Goal: Book appointment/travel/reservation

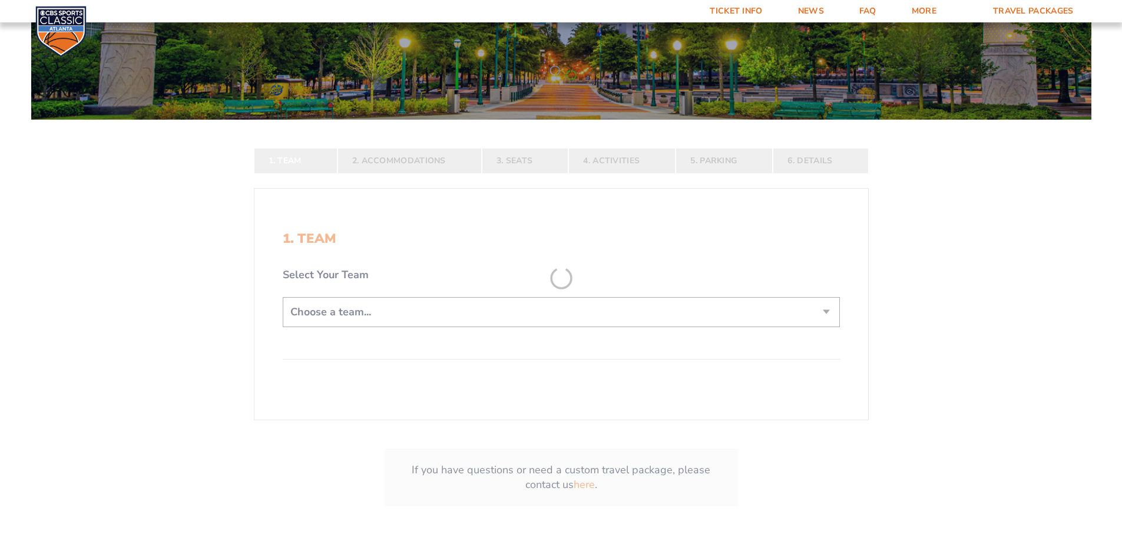
scroll to position [177, 0]
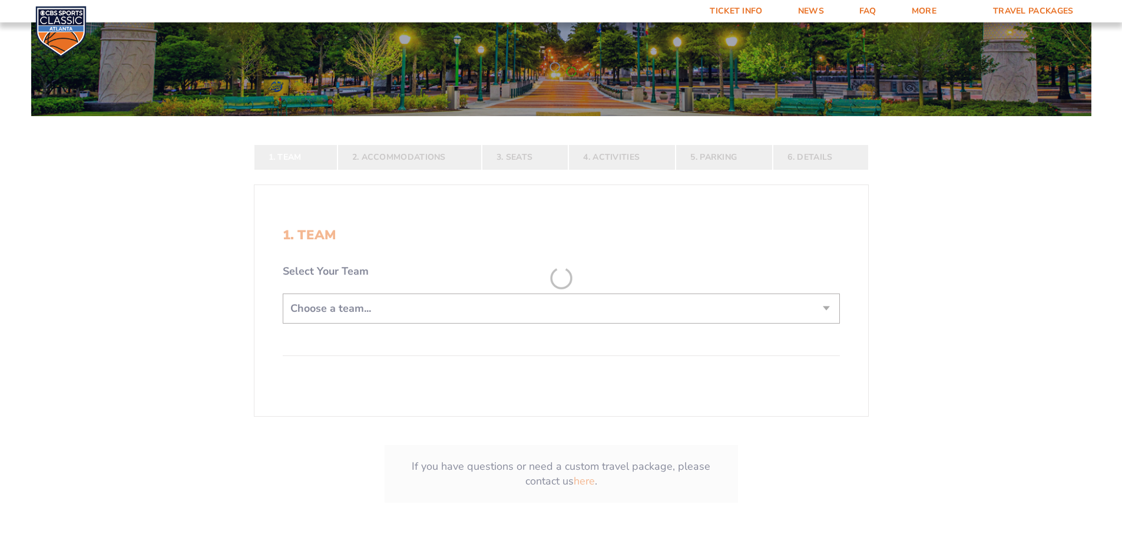
click at [409, 320] on form "[US_STATE] [US_STATE] Travel Package [US_STATE][GEOGRAPHIC_DATA] [US_STATE] Sta…" at bounding box center [561, 191] width 1122 height 736
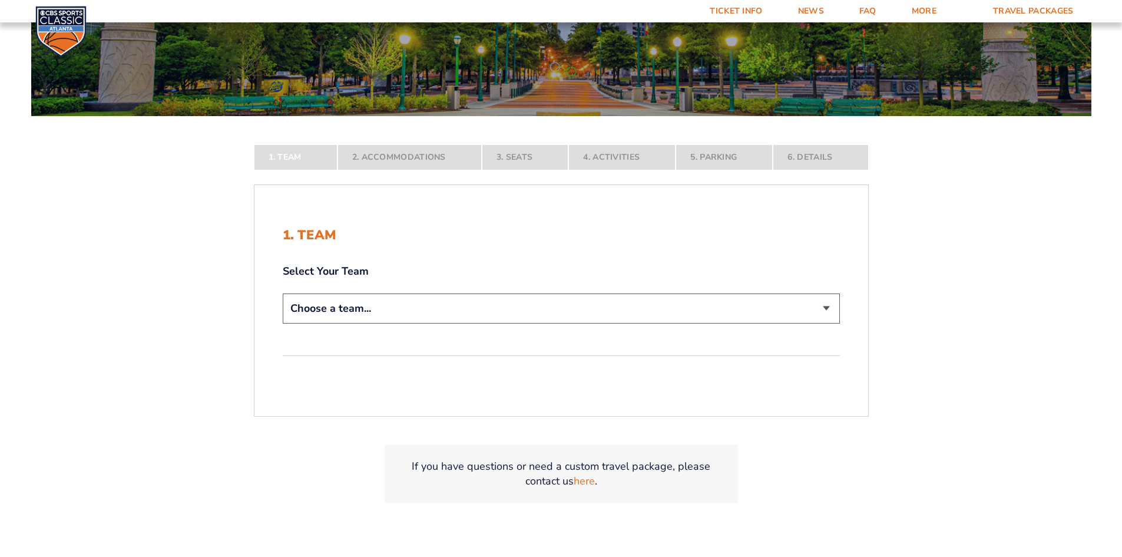
click at [384, 321] on select "Choose a team... [US_STATE] Wildcats [US_STATE] State Buckeyes [US_STATE] Tar H…" at bounding box center [561, 308] width 557 height 30
select select "12956"
click at [283, 323] on select "Choose a team... [US_STATE] Wildcats [US_STATE] State Buckeyes [US_STATE] Tar H…" at bounding box center [561, 308] width 557 height 30
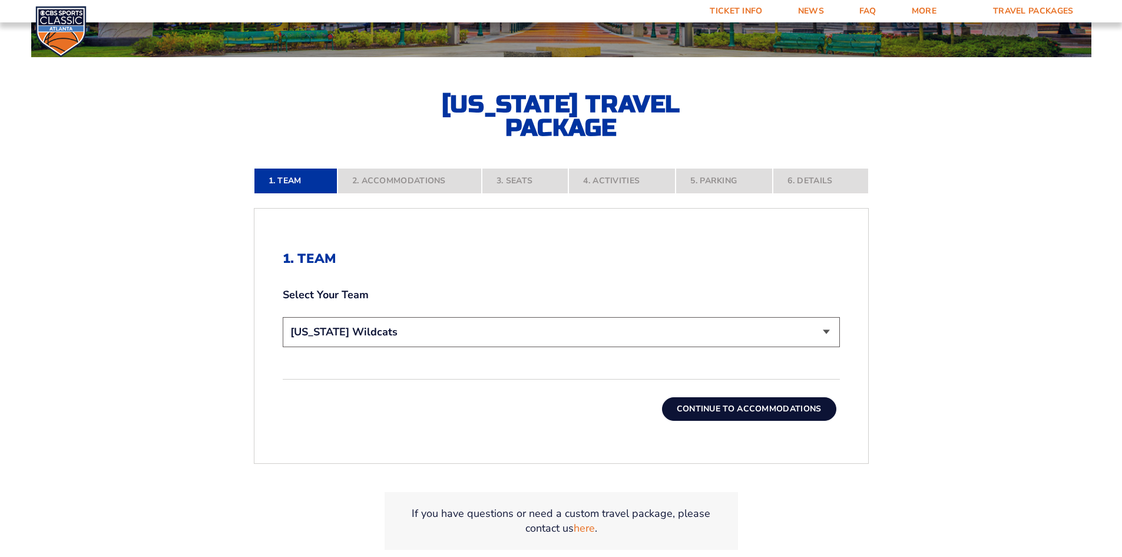
click at [693, 408] on button "Continue To Accommodations" at bounding box center [749, 409] width 174 height 24
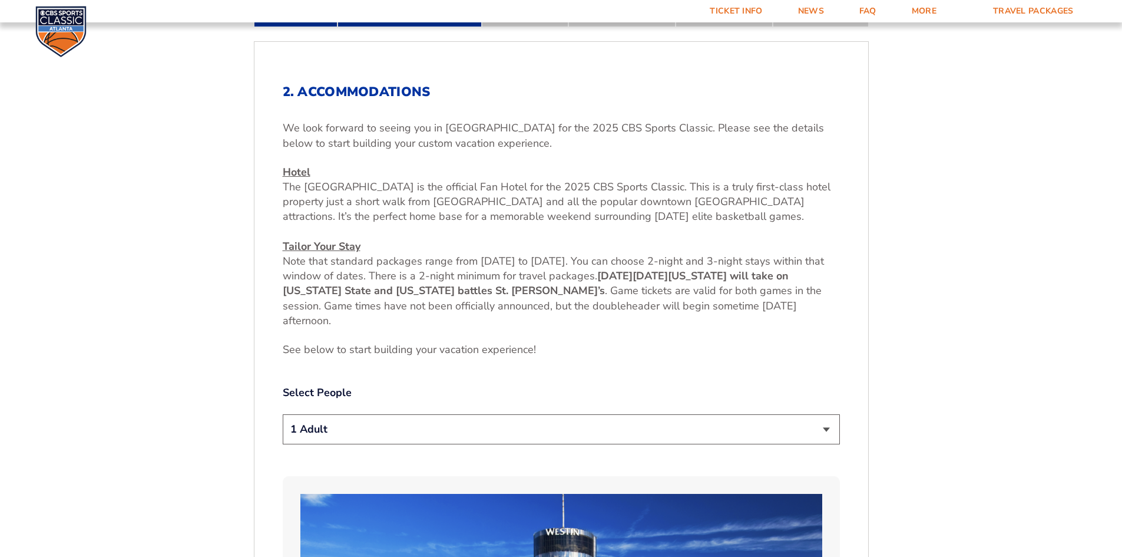
scroll to position [499, 0]
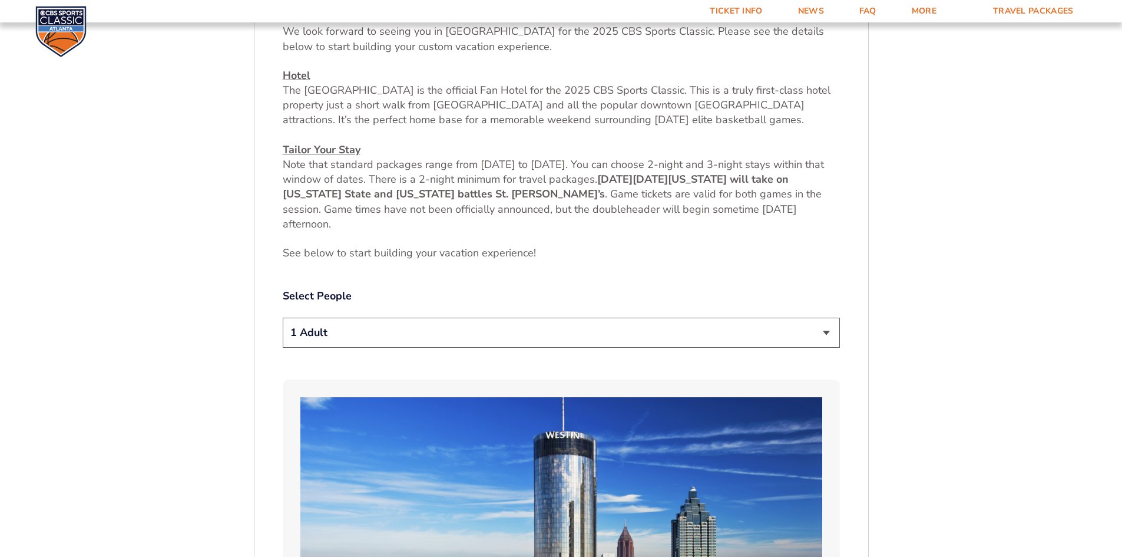
click at [533, 327] on select "1 Adult 2 Adults 3 Adults 4 Adults 2 Adults + 1 Child 2 Adults + 2 Children 2 A…" at bounding box center [561, 333] width 557 height 30
select select "2 Adults"
click at [283, 318] on select "1 Adult 2 Adults 3 Adults 4 Adults 2 Adults + 1 Child 2 Adults + 2 Children 2 A…" at bounding box center [561, 333] width 557 height 30
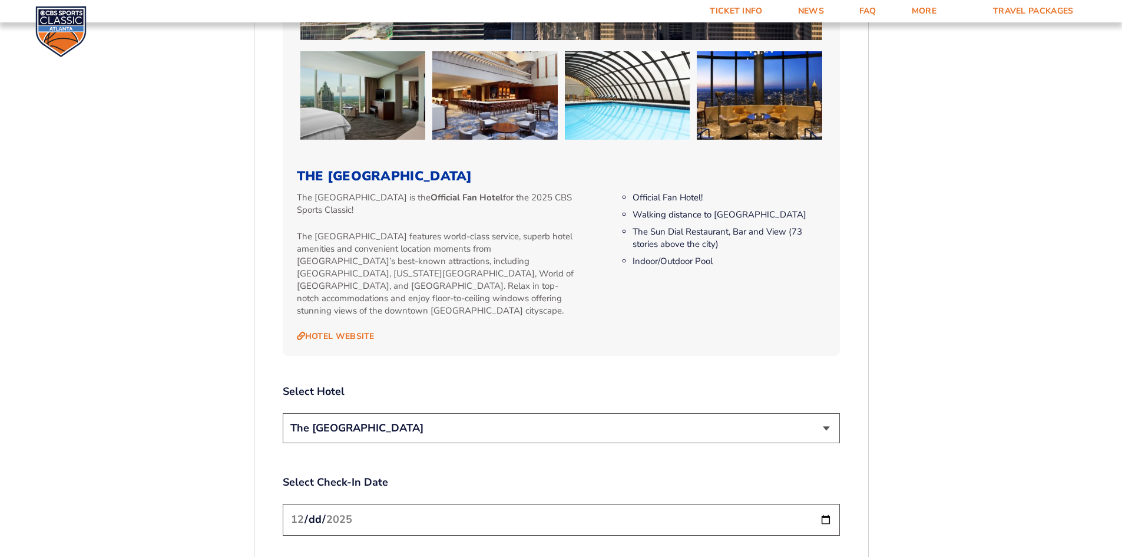
scroll to position [1324, 0]
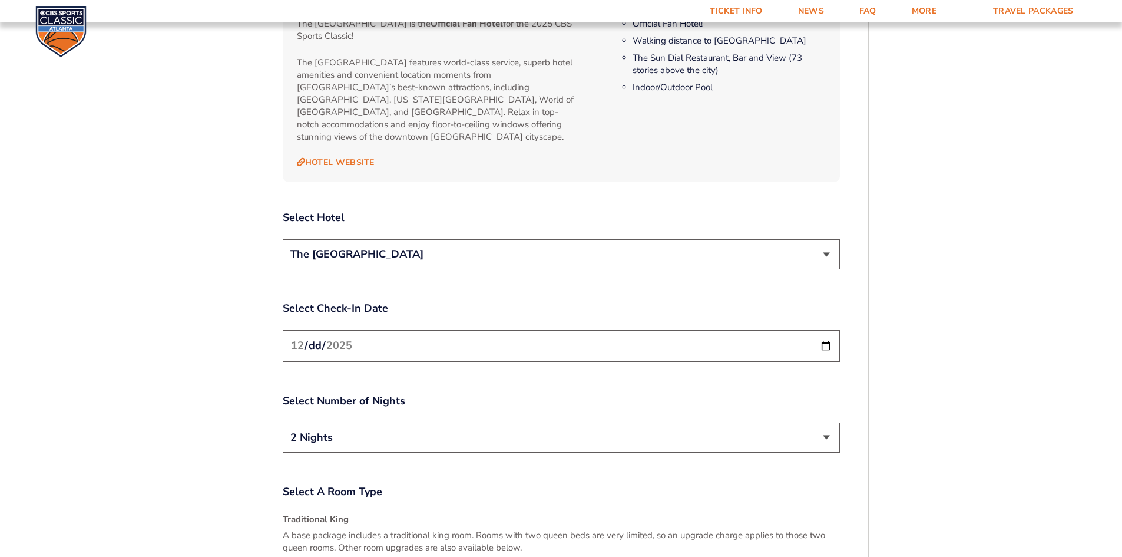
click at [356, 239] on select "The [GEOGRAPHIC_DATA]" at bounding box center [561, 254] width 557 height 30
click at [353, 246] on select "The [GEOGRAPHIC_DATA]" at bounding box center [561, 254] width 557 height 30
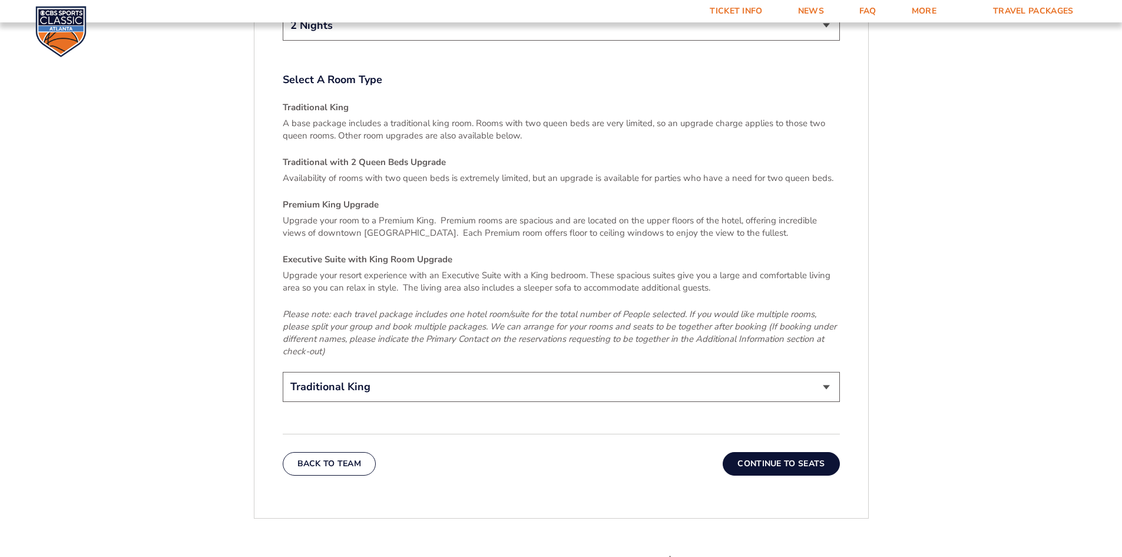
scroll to position [1736, 0]
click at [499, 379] on select "Traditional King Traditional with 2 Queen Beds Upgrade (+$45 per night) Premium…" at bounding box center [561, 386] width 557 height 30
click at [791, 455] on button "Continue To Seats" at bounding box center [781, 463] width 117 height 24
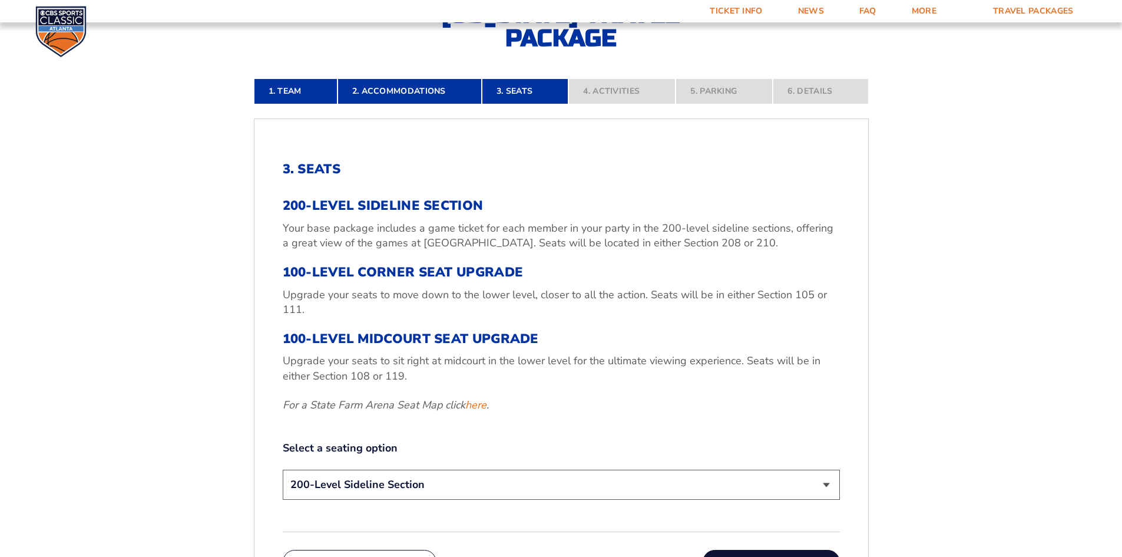
scroll to position [558, 0]
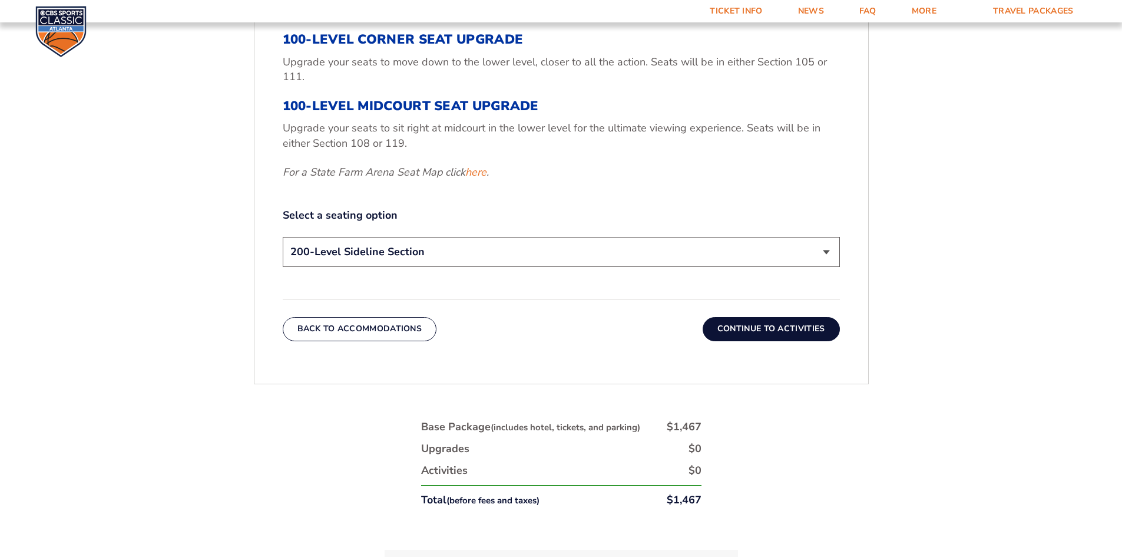
click at [422, 243] on select "200-Level Sideline Section 100-Level Corner Seat Upgrade (+$120 per person) 100…" at bounding box center [561, 252] width 557 height 30
click at [766, 322] on button "Continue To Activities" at bounding box center [771, 329] width 137 height 24
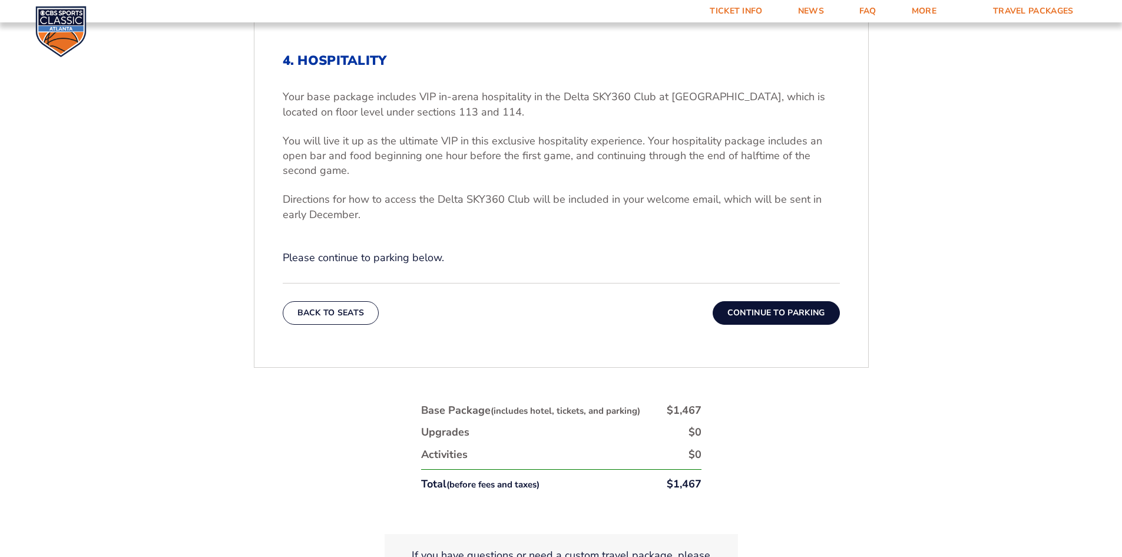
scroll to position [381, 0]
